Goal: Task Accomplishment & Management: Manage account settings

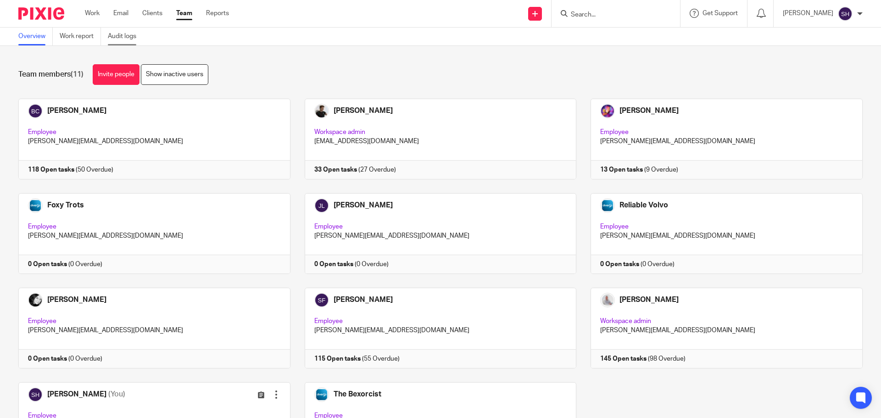
click at [137, 33] on link "Audit logs" at bounding box center [125, 37] width 35 height 18
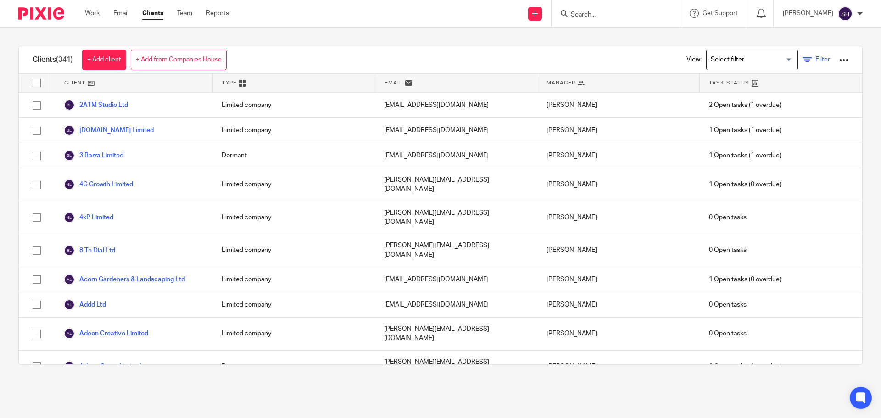
click at [803, 60] on icon at bounding box center [807, 60] width 9 height 9
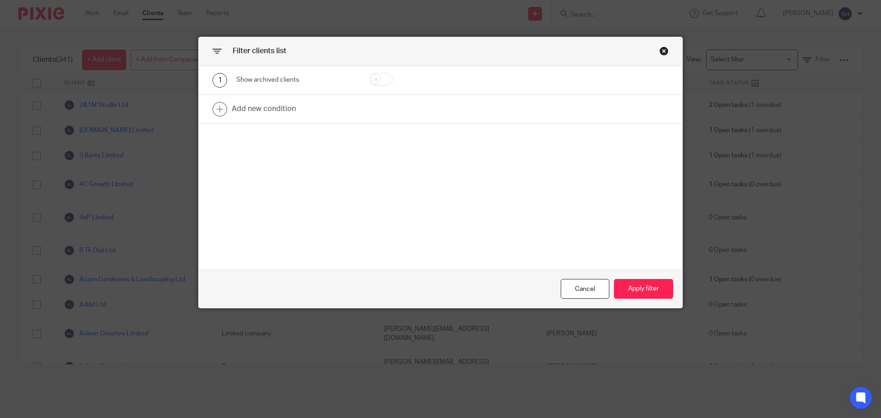
click at [661, 49] on div "Close this dialog window" at bounding box center [664, 50] width 9 height 9
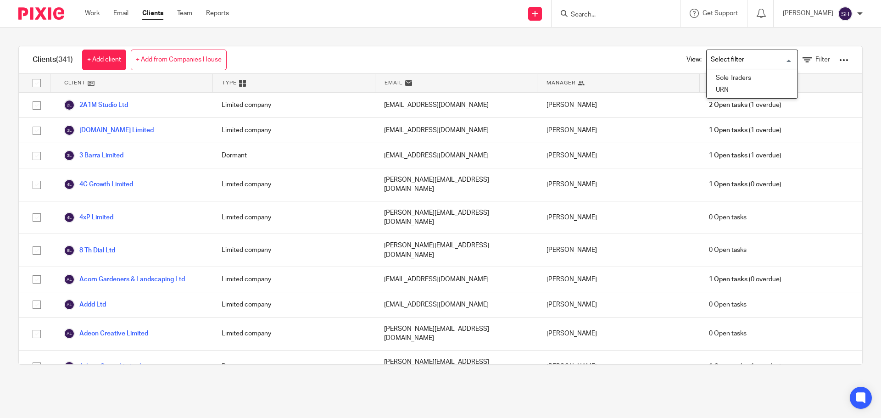
click at [731, 56] on input "Search for option" at bounding box center [750, 60] width 85 height 16
click at [659, 63] on div "View: Loading... Filter" at bounding box center [760, 59] width 203 height 27
click at [595, 14] on input "Search" at bounding box center [611, 15] width 83 height 8
type input "u"
click at [182, 14] on link "Team" at bounding box center [184, 13] width 15 height 9
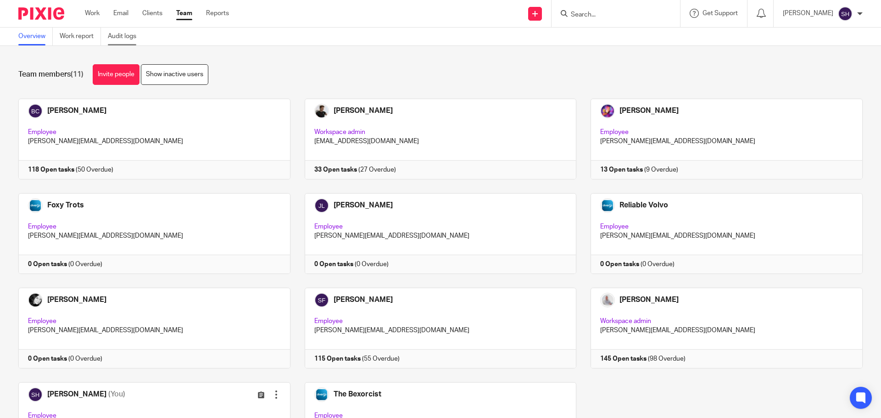
click at [124, 38] on link "Audit logs" at bounding box center [125, 37] width 35 height 18
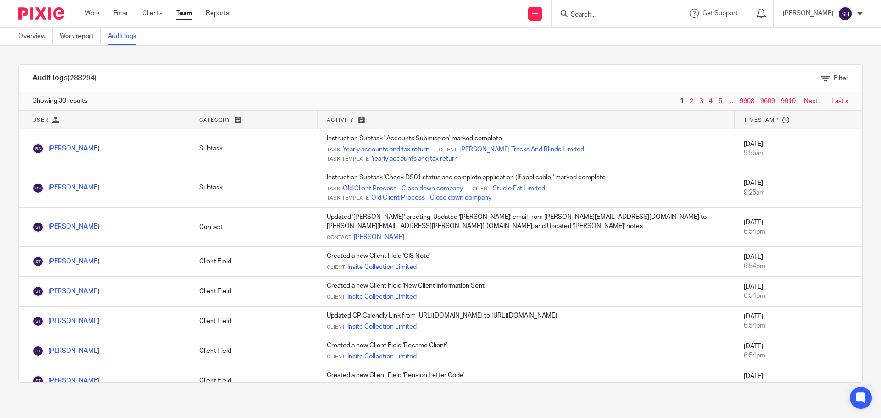
click at [121, 30] on link "Audit logs" at bounding box center [125, 37] width 35 height 18
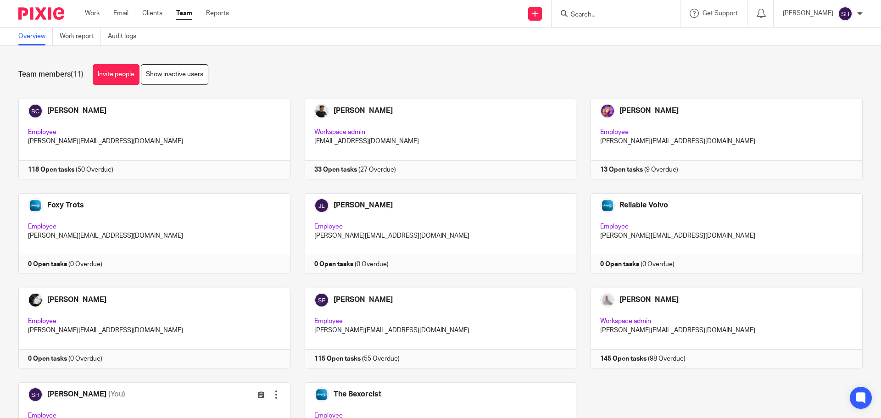
click at [585, 15] on input "Search" at bounding box center [611, 15] width 83 height 8
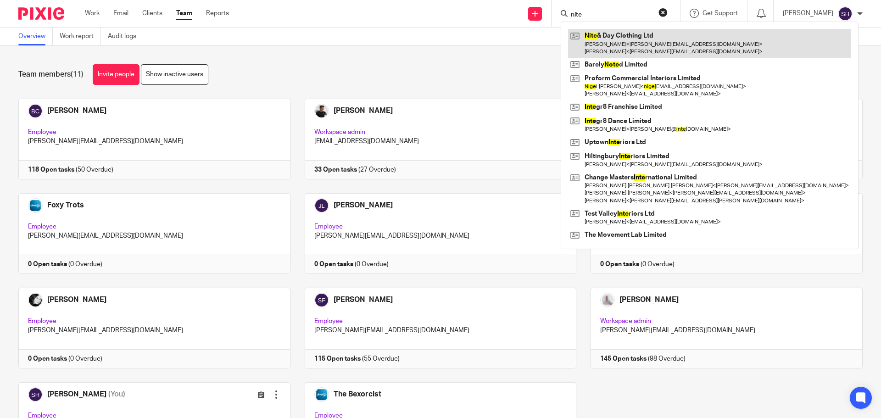
type input "nite"
click at [622, 34] on link at bounding box center [709, 43] width 283 height 28
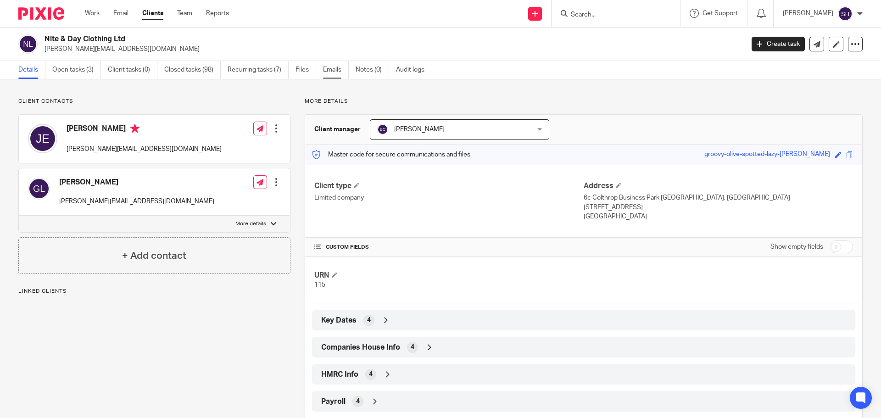
click at [328, 67] on link "Emails" at bounding box center [336, 70] width 26 height 18
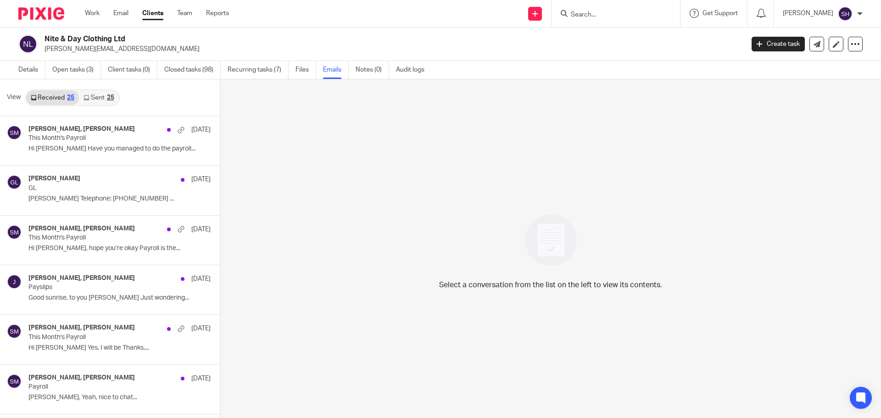
click at [105, 96] on link "Sent 25" at bounding box center [98, 97] width 39 height 15
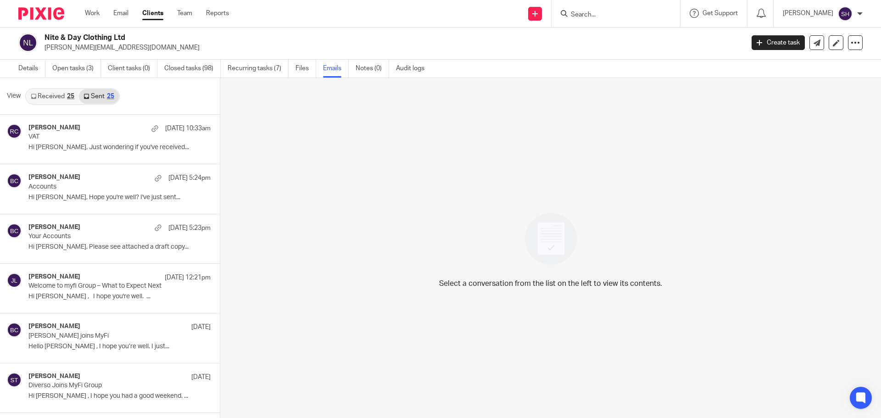
click at [56, 99] on link "Received 25" at bounding box center [52, 96] width 53 height 15
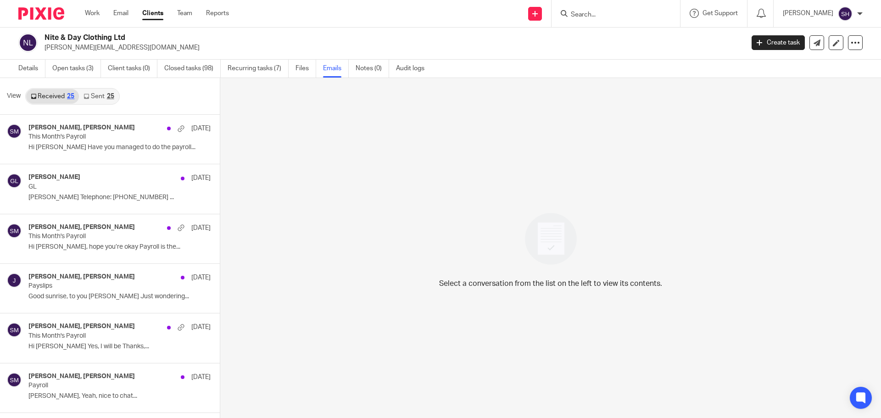
click at [606, 10] on form at bounding box center [619, 13] width 98 height 11
click at [594, 15] on input "Search" at bounding box center [611, 15] width 83 height 8
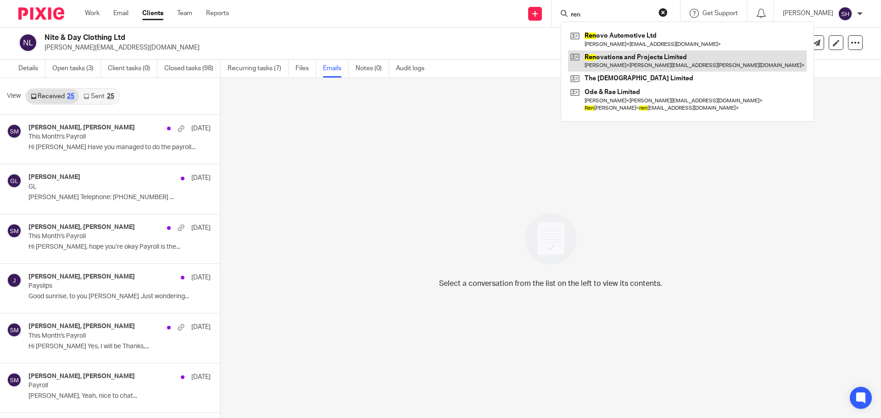
type input "ren"
click at [613, 65] on link at bounding box center [687, 60] width 239 height 21
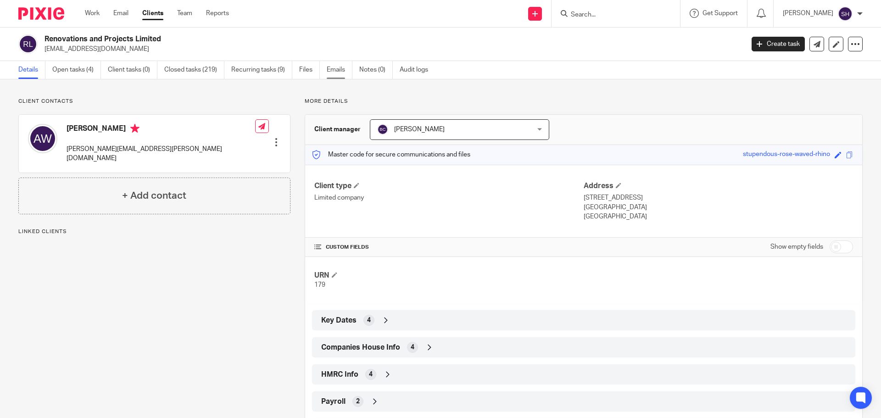
click at [338, 71] on link "Emails" at bounding box center [340, 70] width 26 height 18
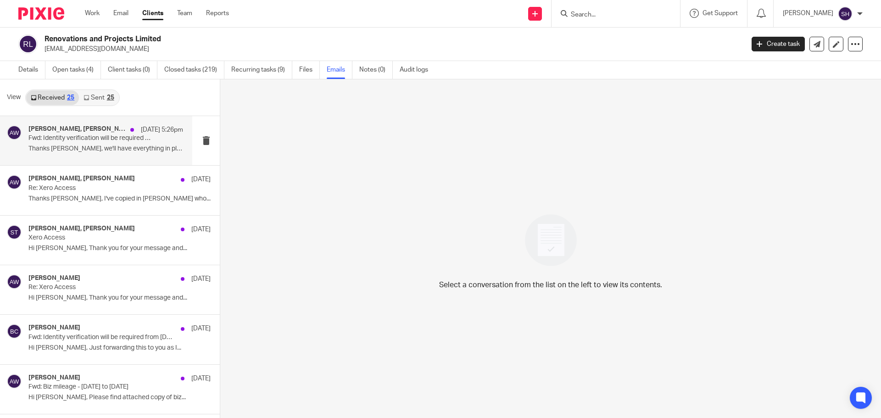
click at [71, 163] on div "Becky Cole, Andrew Ward 12 Aug 5:26pm Fwd: Identity verification will be requir…" at bounding box center [96, 140] width 192 height 49
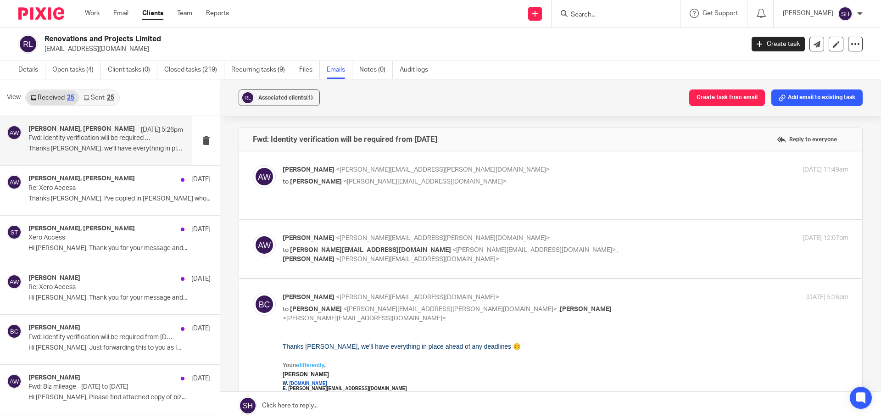
click at [473, 168] on p "Andrew Ward <andrew.ward@refreshrenovations.co.uk>" at bounding box center [471, 170] width 377 height 10
checkbox input "true"
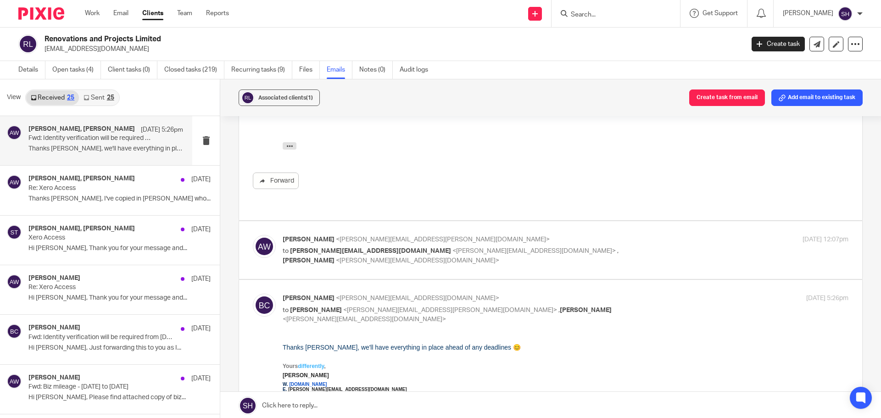
scroll to position [275, 0]
click at [441, 254] on div "Andrew Ward <andrew.ward@refreshrenovations.co.uk> to becky@wearediverso.com <b…" at bounding box center [551, 250] width 596 height 31
click at [375, 255] on div "Andrew Ward <andrew.ward@refreshrenovations.co.uk> to becky@wearediverso.com <b…" at bounding box center [551, 250] width 596 height 31
click at [314, 257] on label at bounding box center [550, 250] width 623 height 58
click at [253, 235] on input "checkbox" at bounding box center [252, 234] width 0 height 0
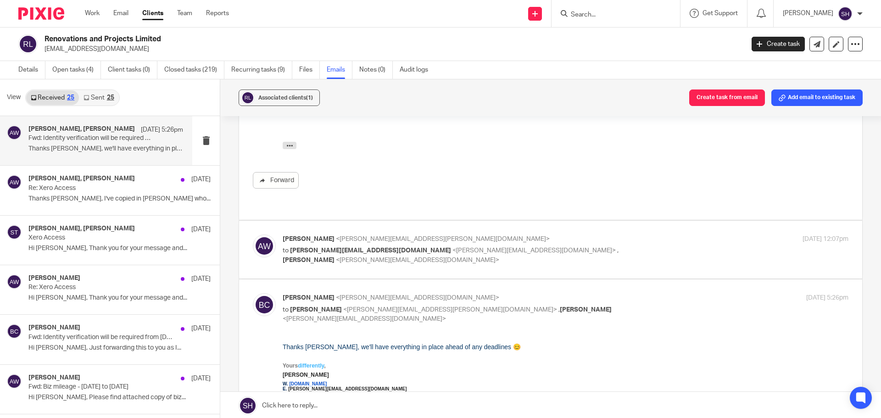
checkbox input "true"
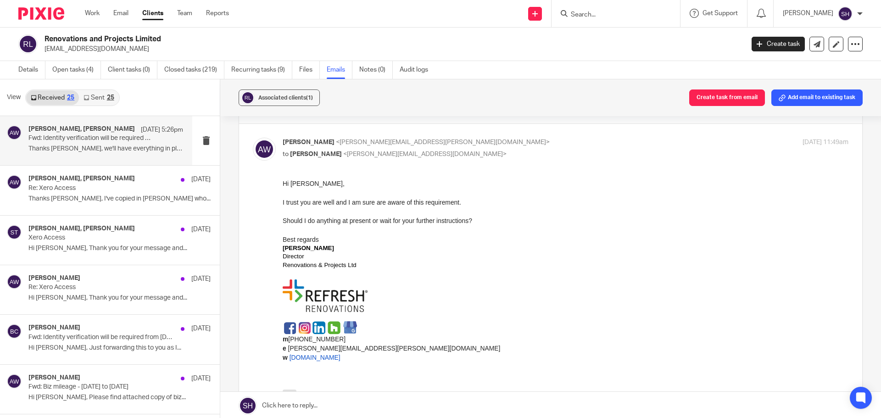
scroll to position [27, 0]
click at [149, 206] on div "Sean Toomer, Andrew Ward 11 Aug Re: Xero Access Thanks Andrew, I've copied in J…" at bounding box center [105, 190] width 155 height 31
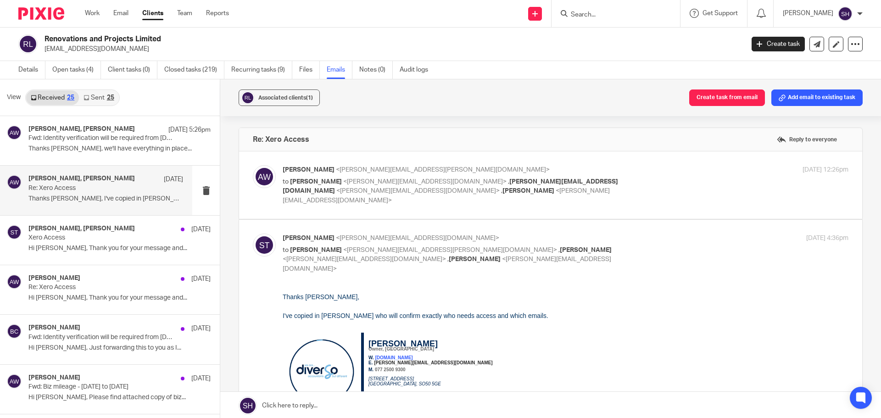
scroll to position [0, 0]
click at [407, 203] on label at bounding box center [550, 184] width 623 height 67
click at [253, 165] on input "checkbox" at bounding box center [252, 165] width 0 height 0
checkbox input "true"
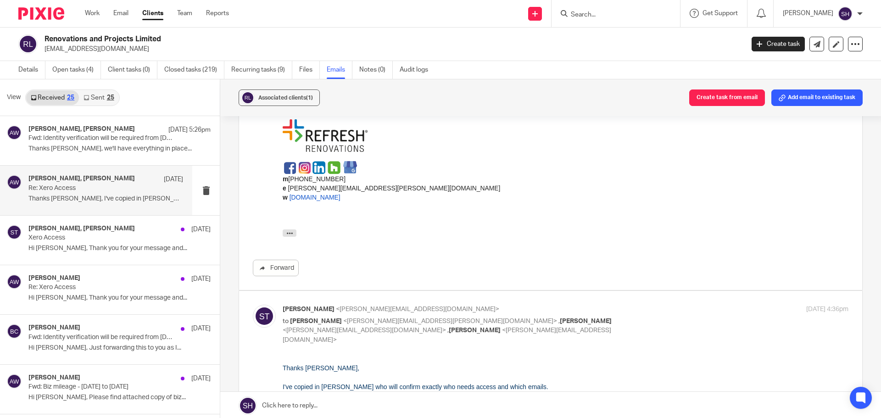
scroll to position [219, 0]
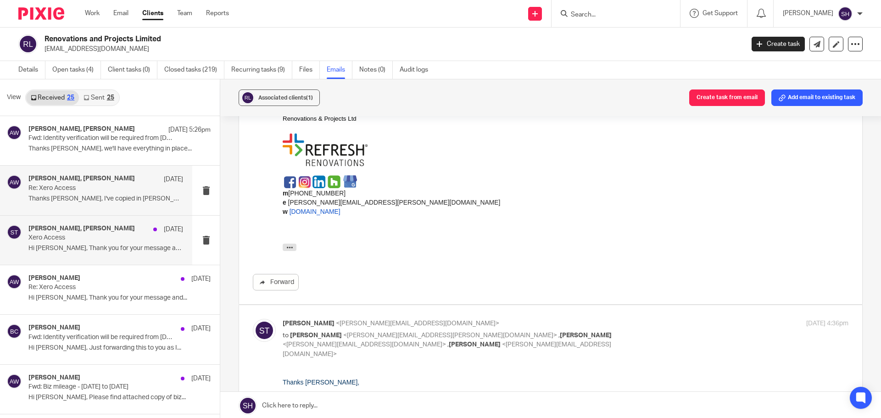
click at [89, 256] on div "Sean Toomer, Andrew Ward 11 Aug Xero Access Hi Sean, Thank you for your message…" at bounding box center [105, 240] width 155 height 31
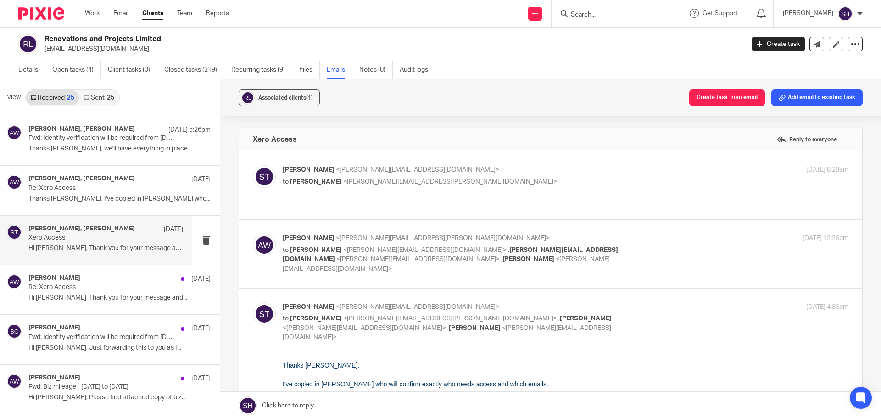
scroll to position [0, 0]
click at [434, 193] on div "Sean Toomer <sean@wearediverso.com> to Andrew Ward <andrew.ward@refreshrenovati…" at bounding box center [551, 185] width 596 height 40
click at [403, 196] on div "Sean Toomer <sean@wearediverso.com> to Andrew Ward <andrew.ward@refreshrenovati…" at bounding box center [551, 185] width 596 height 40
click at [350, 196] on label at bounding box center [550, 184] width 623 height 67
click at [253, 165] on input "checkbox" at bounding box center [252, 165] width 0 height 0
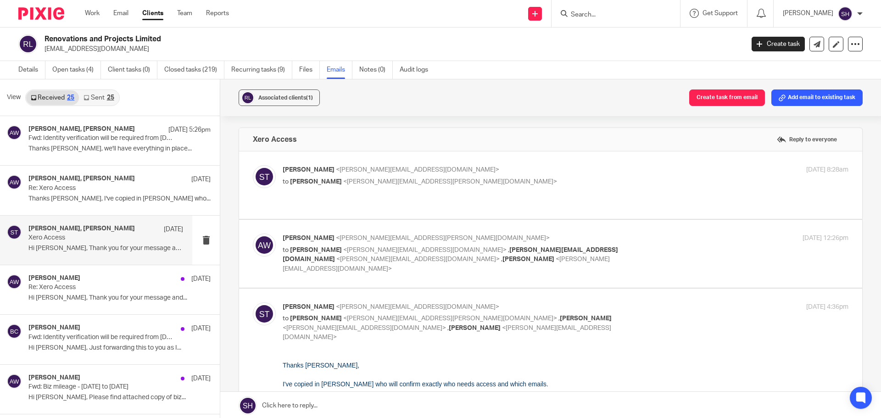
checkbox input "true"
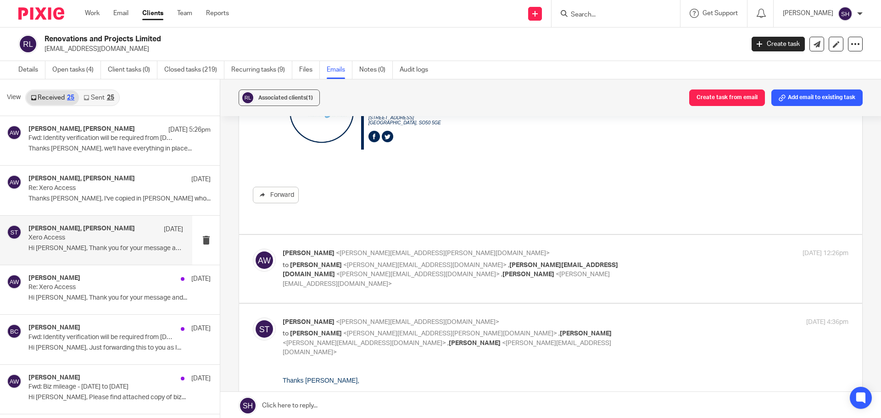
scroll to position [230, 0]
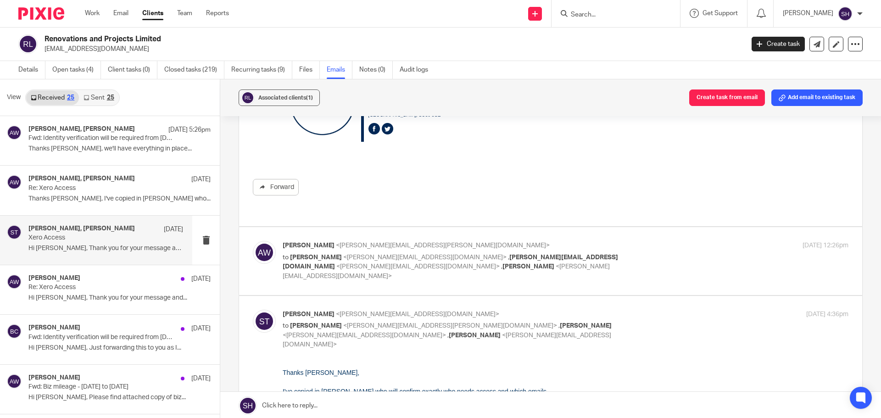
click at [426, 262] on p "to Sean Toomer <sean@wearediverso.com> , becky@wearediverso.com <becky@wearediv…" at bounding box center [471, 267] width 377 height 28
checkbox input "true"
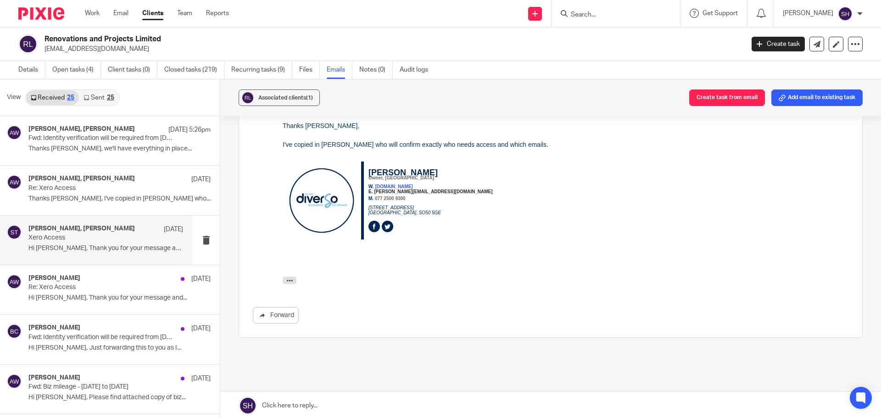
scroll to position [790, 0]
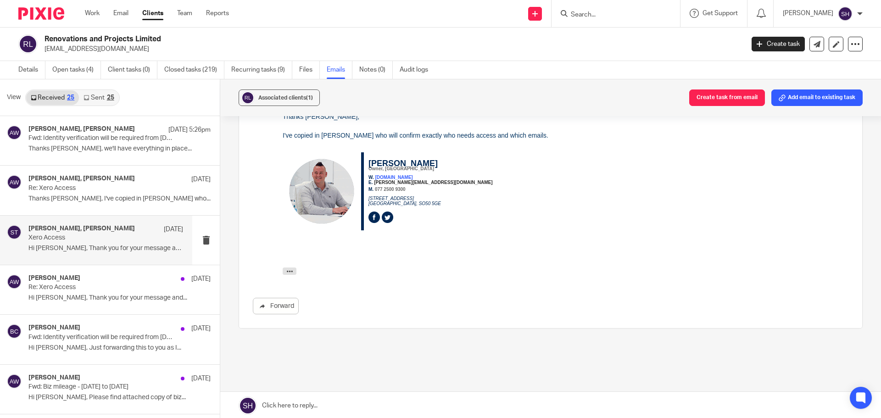
click at [92, 101] on link "Sent 25" at bounding box center [98, 97] width 39 height 15
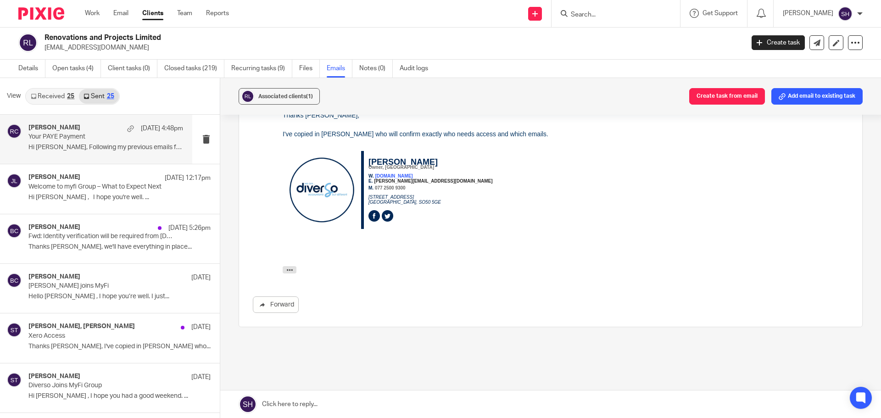
click at [84, 157] on div "Rebecca Cole 14 Aug 4:48pm Your PAYE Payment Hi Andrew, Following my previous e…" at bounding box center [96, 139] width 192 height 49
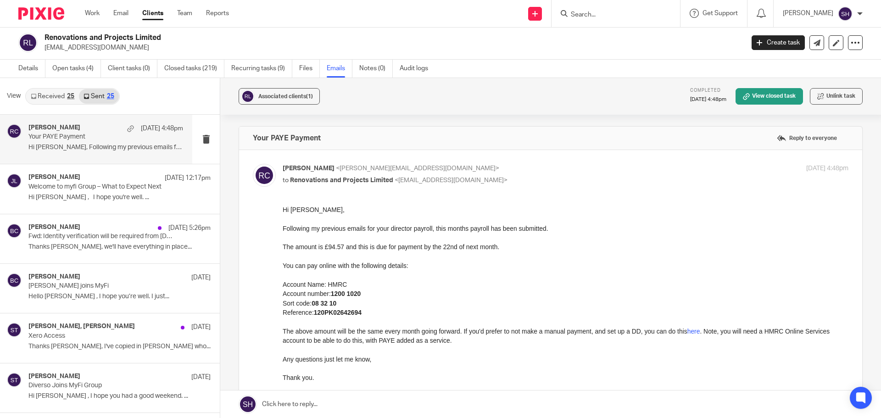
scroll to position [0, 0]
click at [61, 206] on div "James Lynch 13 Aug 12:17pm Welcome to myfi Group – What to Expect Next Hi Andre…" at bounding box center [96, 188] width 192 height 49
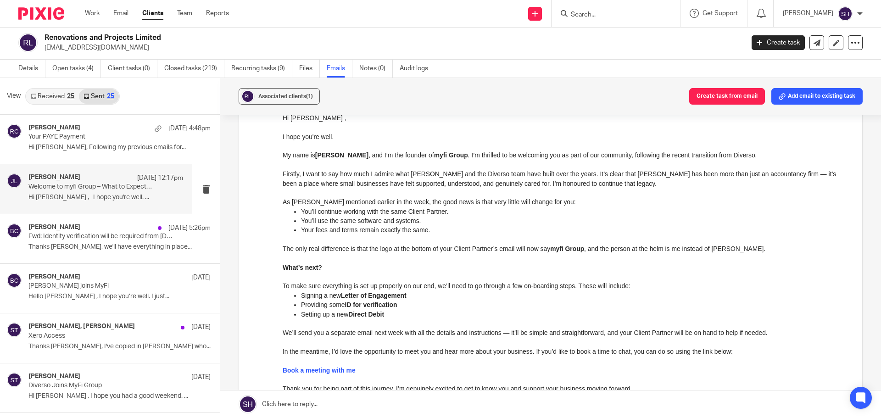
scroll to position [253, 0]
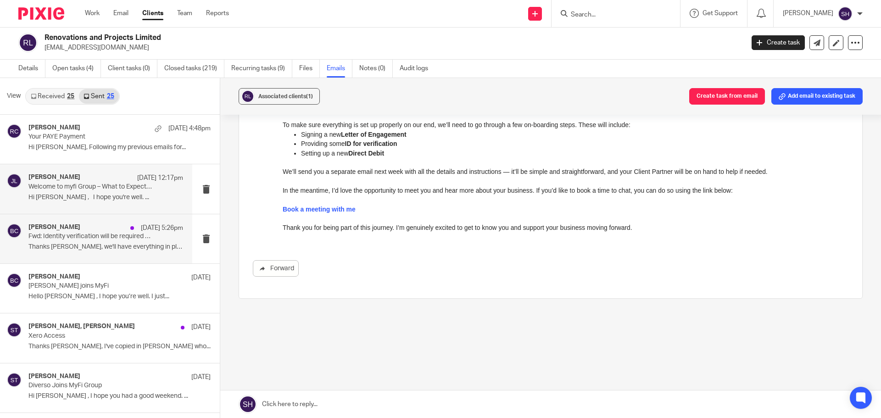
click at [110, 257] on div "Becky Cole 12 Aug 5:26pm Fwd: Identity verification will be required from 18 No…" at bounding box center [96, 238] width 192 height 49
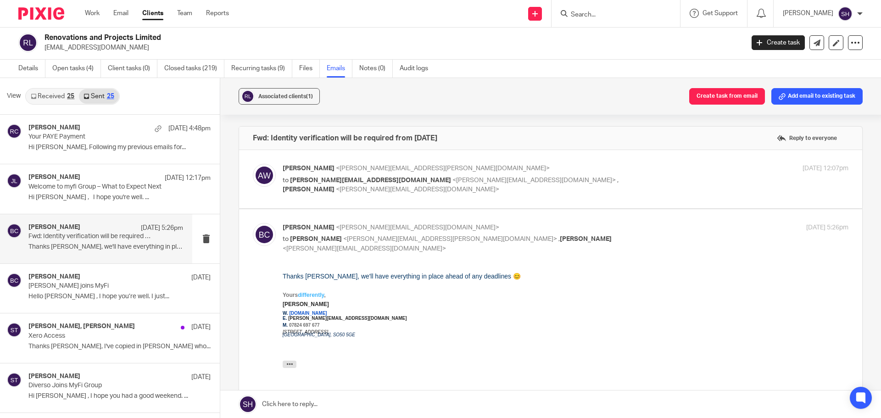
scroll to position [46, 0]
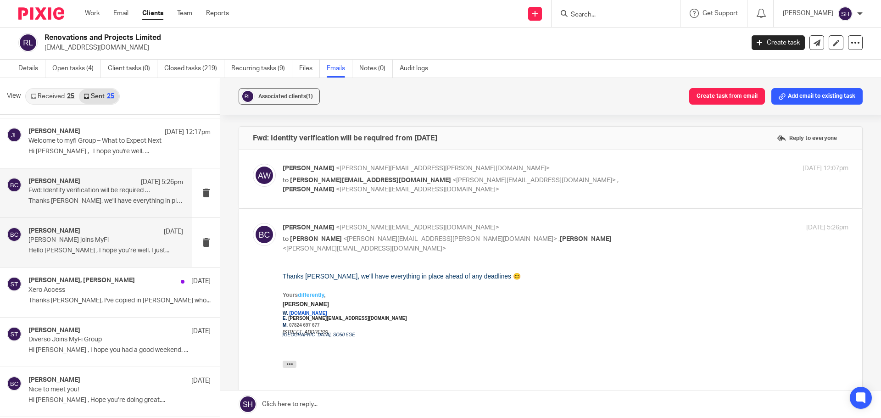
click at [109, 265] on div "Becky Cole 12 Aug Diverso joins MyFi Hello Andrew , I hope you’re well. I just.…" at bounding box center [96, 242] width 192 height 49
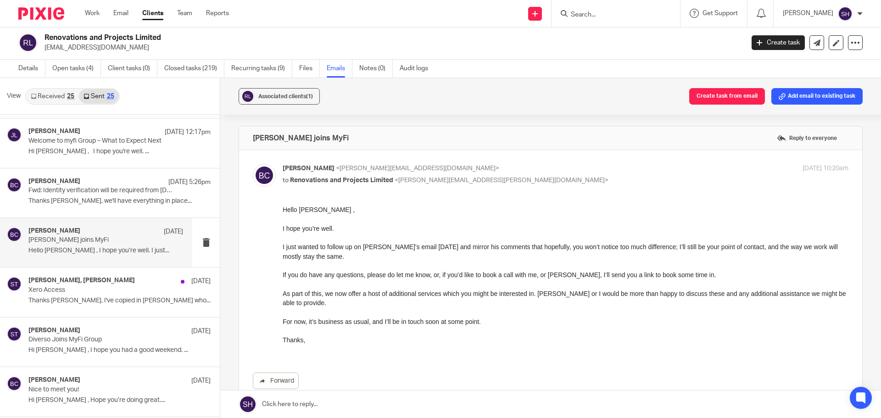
scroll to position [0, 0]
click at [118, 313] on div "Sean Toomer, Andrew Ward 11 Aug Xero Access Thanks Andrew, I've copied in James…" at bounding box center [96, 292] width 192 height 49
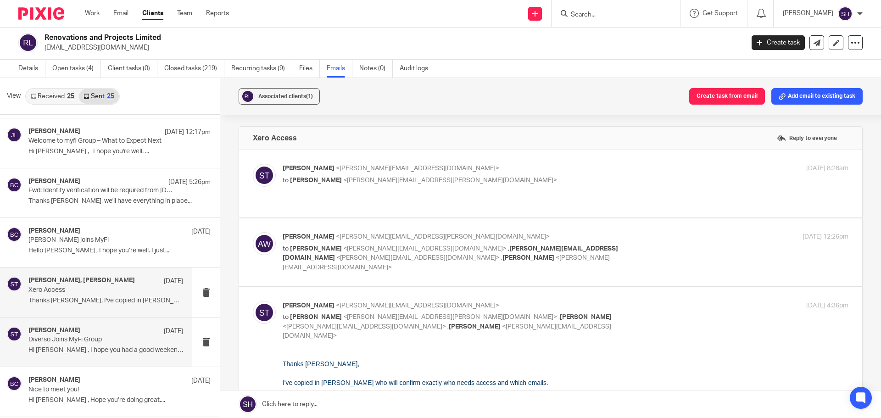
click at [114, 360] on div "Sean Toomer 11 Aug Diverso Joins MyFi Group Hi Andrew , I hope you had a good w…" at bounding box center [96, 342] width 192 height 49
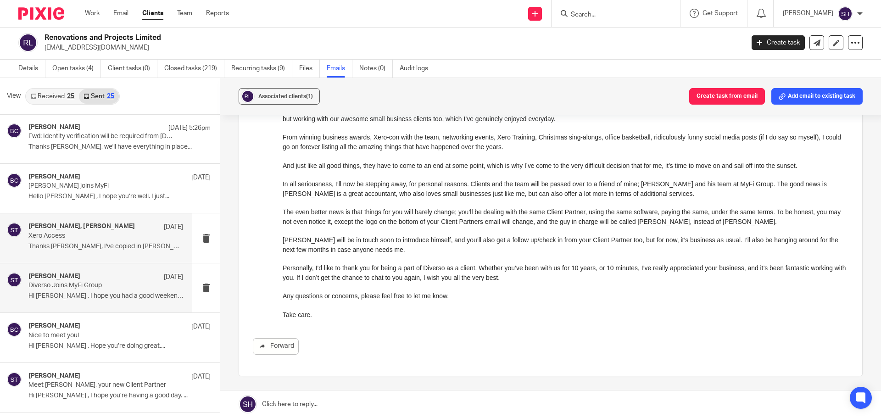
scroll to position [184, 0]
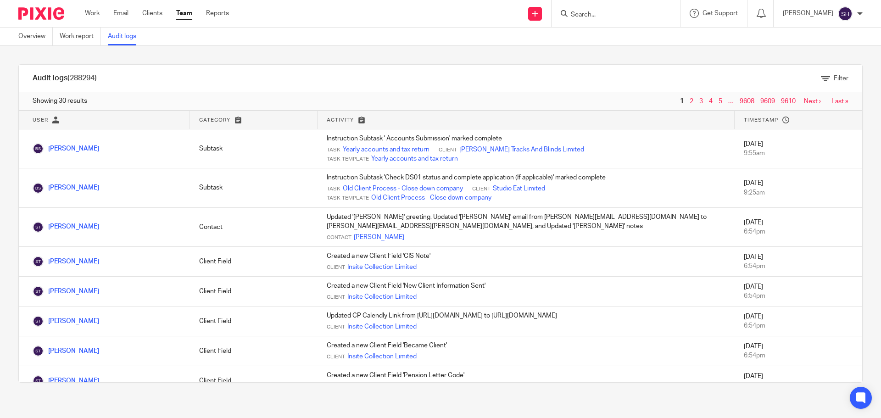
click at [186, 14] on link "Team" at bounding box center [184, 13] width 16 height 9
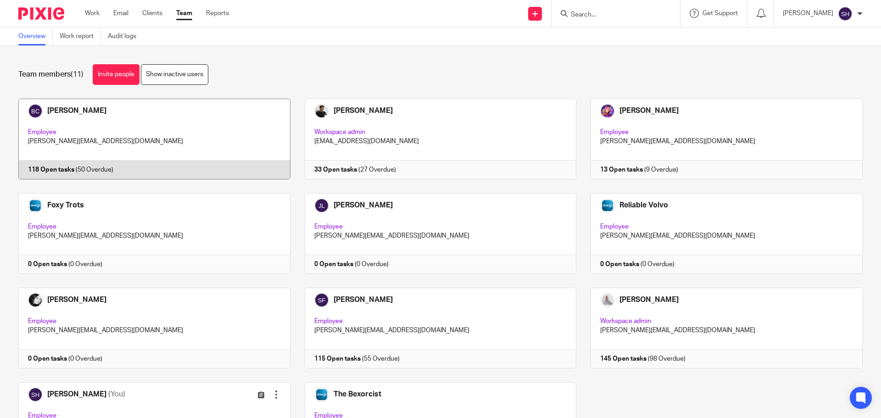
click at [166, 110] on link at bounding box center [147, 139] width 286 height 81
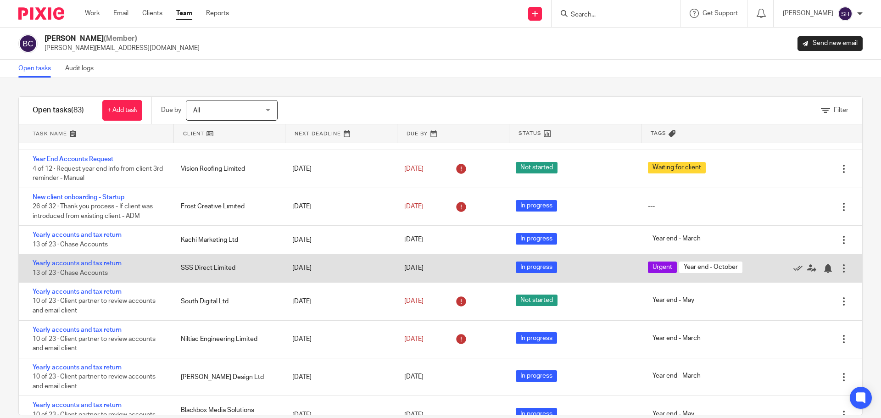
scroll to position [1285, 0]
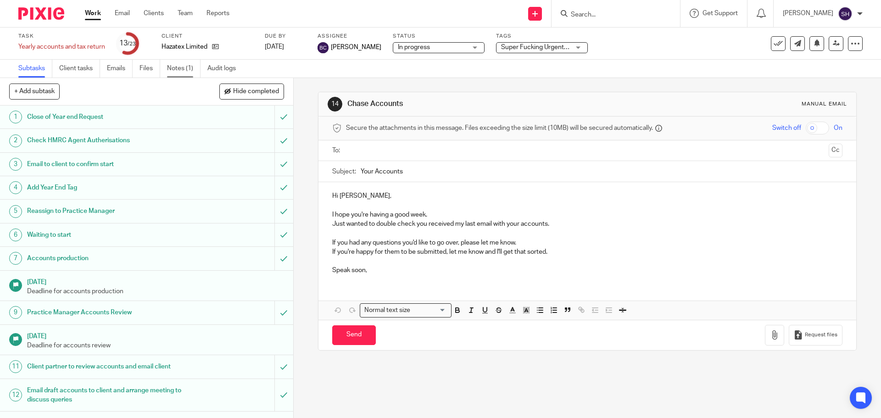
click at [176, 66] on link "Notes (1)" at bounding box center [184, 69] width 34 height 18
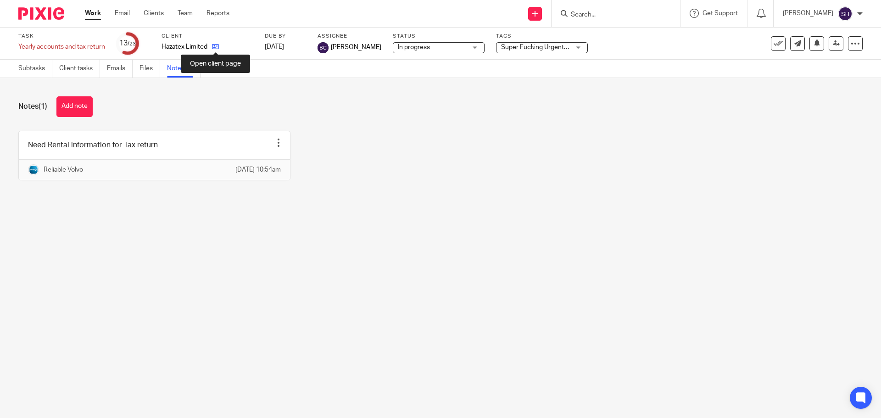
click at [219, 49] on icon at bounding box center [215, 46] width 7 height 7
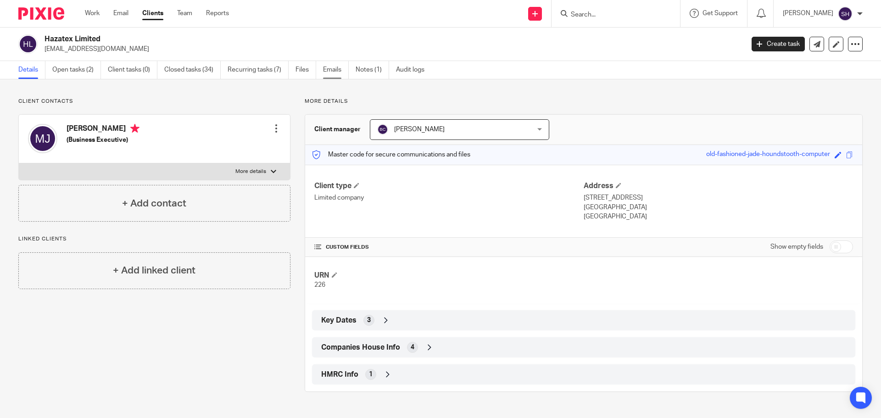
click at [336, 66] on link "Emails" at bounding box center [336, 70] width 26 height 18
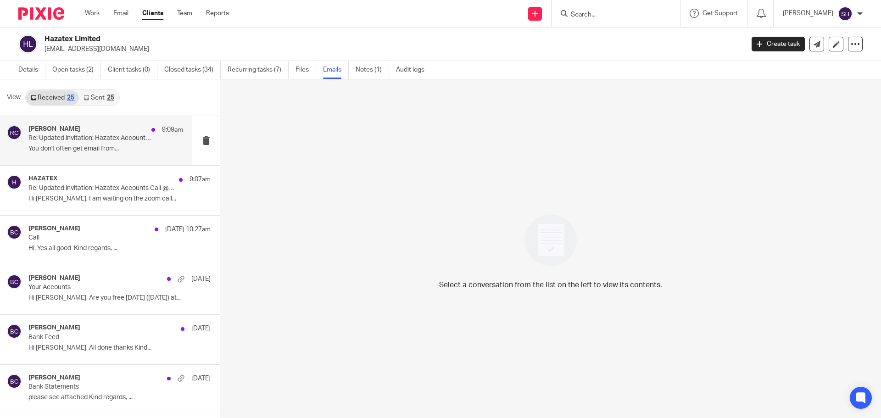
click at [99, 157] on div "Rebecca Cole 9:09am Re: Updated invitation: Hazatex Accounts Call @ Thu 14 Aug …" at bounding box center [96, 140] width 192 height 49
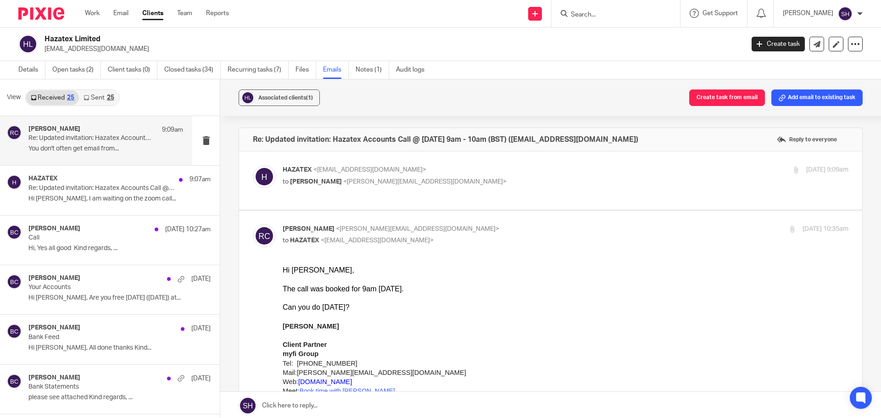
click at [446, 183] on p "to Becky Cole <becky@wearediverso.com>" at bounding box center [471, 182] width 377 height 10
checkbox input "true"
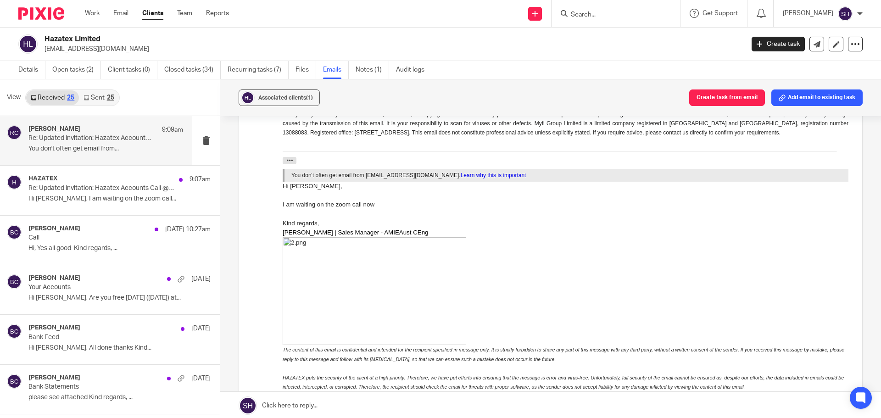
scroll to position [775, 0]
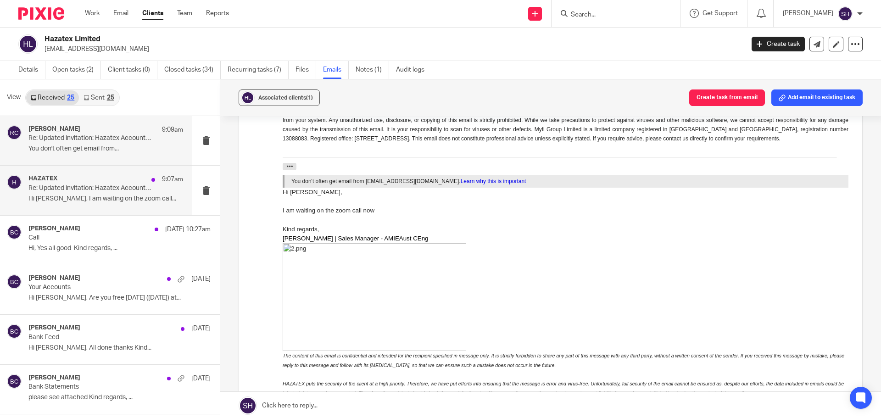
click at [105, 206] on div "HAZATEX 9:07am Re: Updated invitation: Hazatex Accounts Call @ Thu 14 Aug 2025 …" at bounding box center [105, 190] width 155 height 31
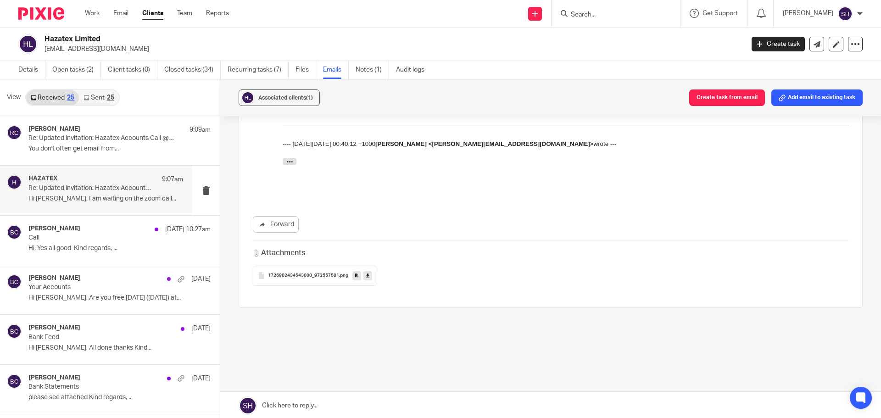
scroll to position [177, 0]
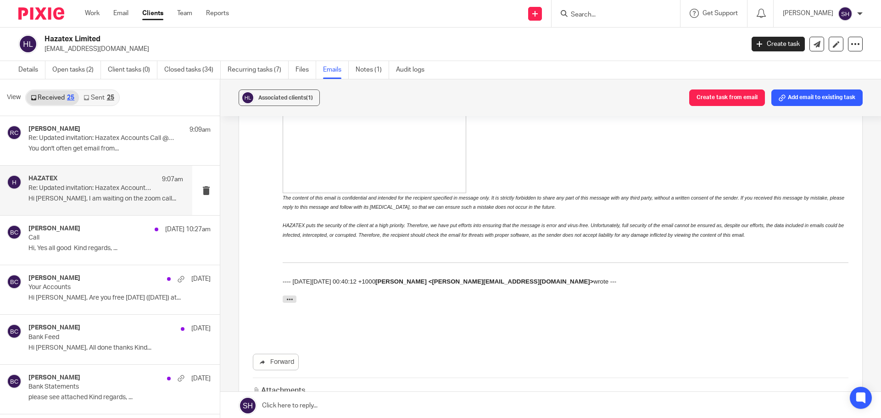
click at [112, 103] on link "Sent 25" at bounding box center [98, 97] width 39 height 15
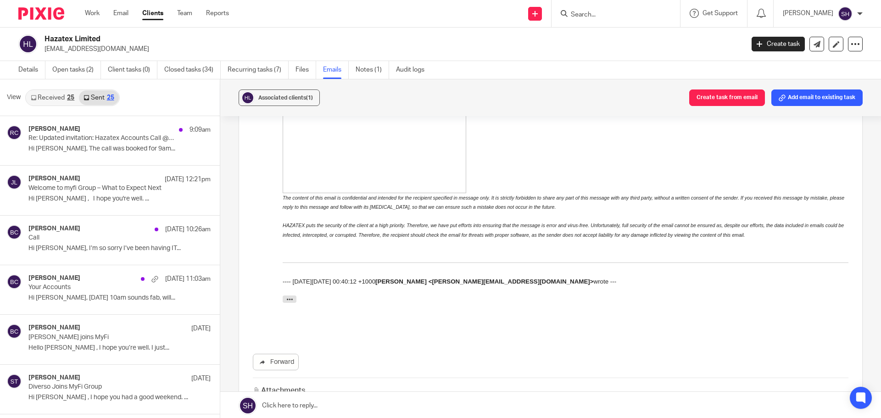
scroll to position [1, 0]
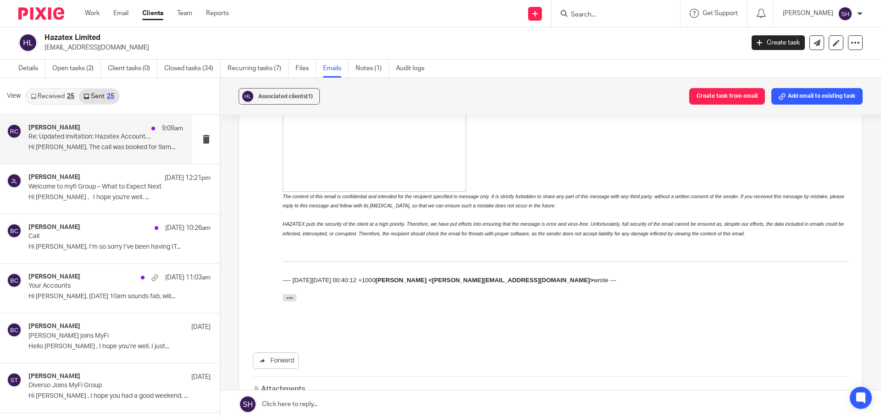
click at [115, 154] on div "Rebecca Cole 9:09am Re: Updated invitation: Hazatex Accounts Call @ Thu 14 Aug …" at bounding box center [105, 139] width 155 height 31
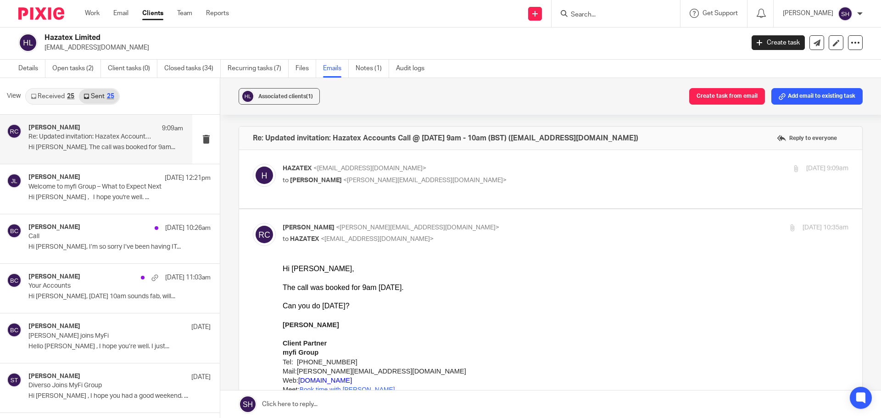
scroll to position [0, 0]
click at [40, 101] on link "Received 25" at bounding box center [52, 96] width 53 height 15
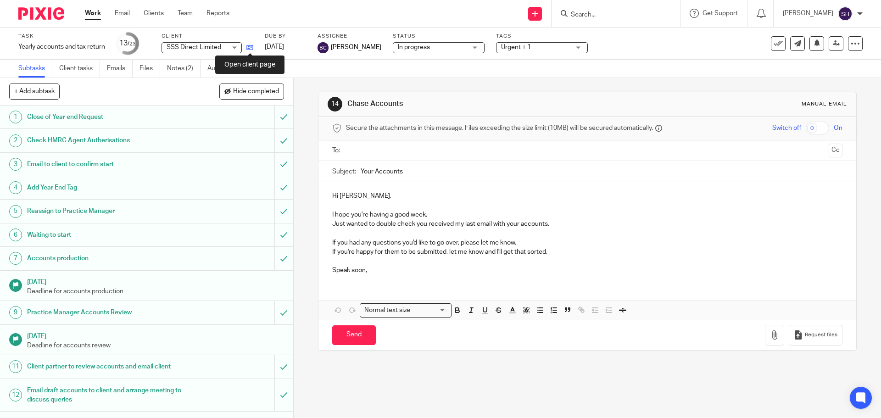
click at [250, 50] on icon at bounding box center [250, 47] width 7 height 7
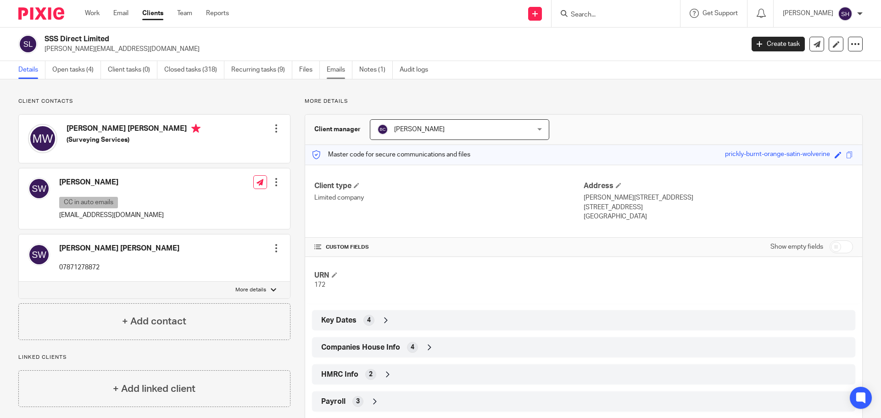
click at [339, 67] on link "Emails" at bounding box center [340, 70] width 26 height 18
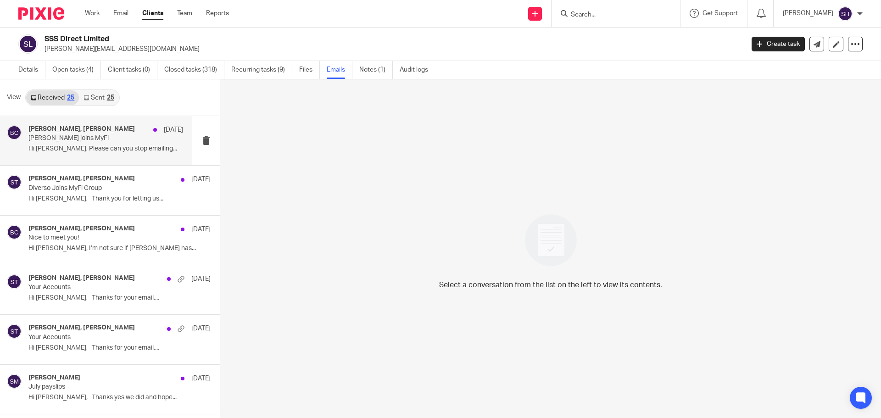
click at [101, 156] on div "Becky Cole, Michael Woods 12 Aug Diverso joins MyFi Hi Becky, Please can you st…" at bounding box center [105, 140] width 155 height 31
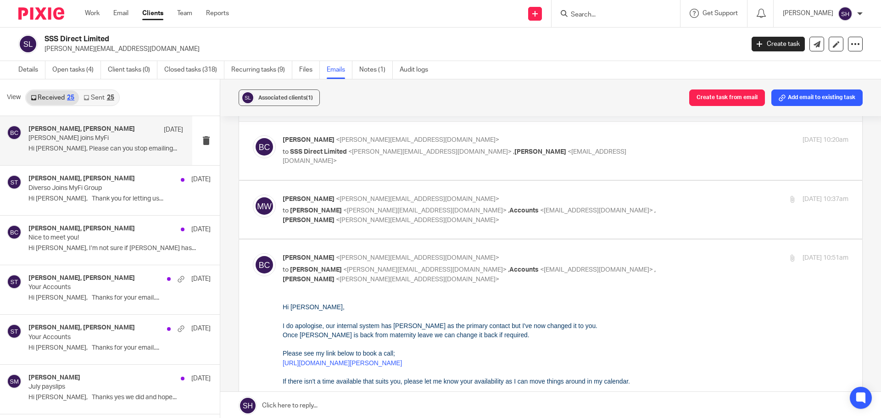
scroll to position [46, 0]
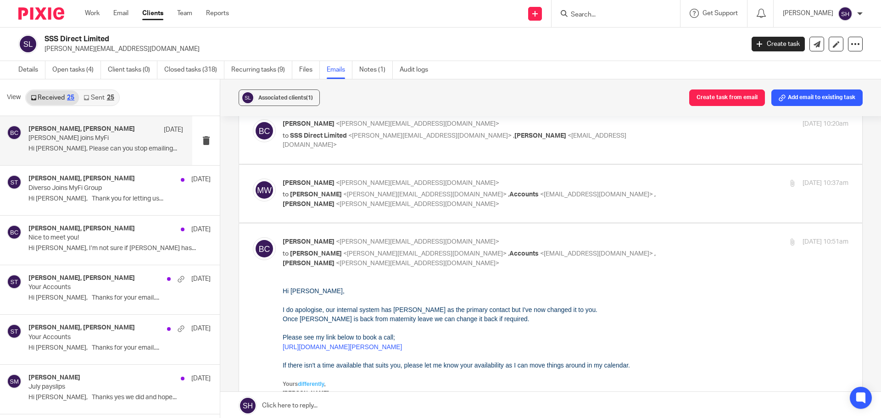
click at [398, 150] on label at bounding box center [550, 135] width 623 height 58
click at [253, 119] on input "checkbox" at bounding box center [252, 119] width 0 height 0
checkbox input "true"
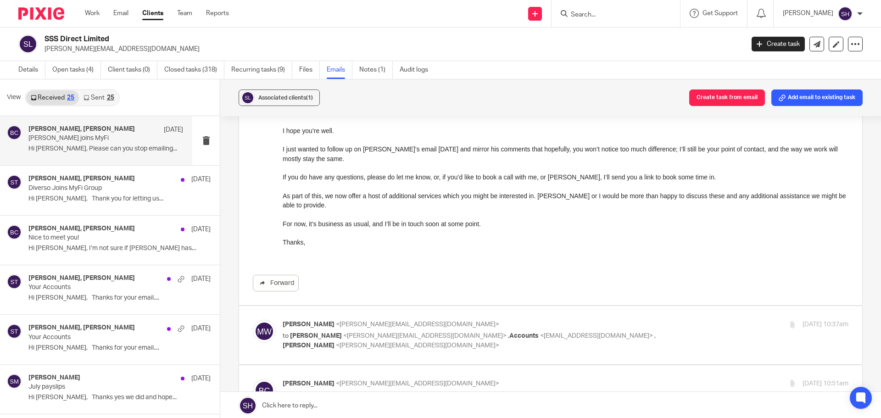
scroll to position [92, 0]
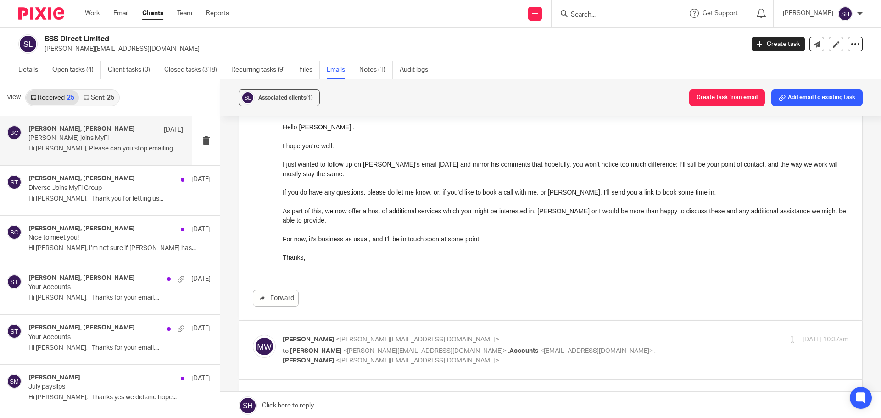
click at [437, 328] on label at bounding box center [550, 350] width 623 height 58
click at [253, 335] on input "checkbox" at bounding box center [252, 335] width 0 height 0
checkbox input "true"
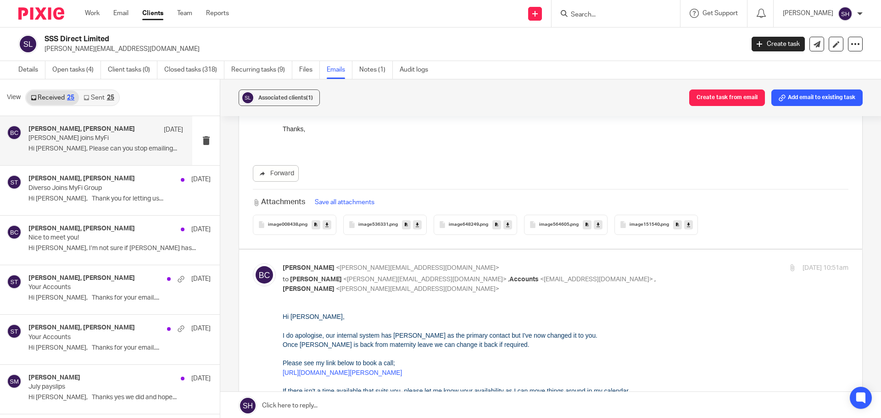
scroll to position [780, 0]
